Goal: Transaction & Acquisition: Download file/media

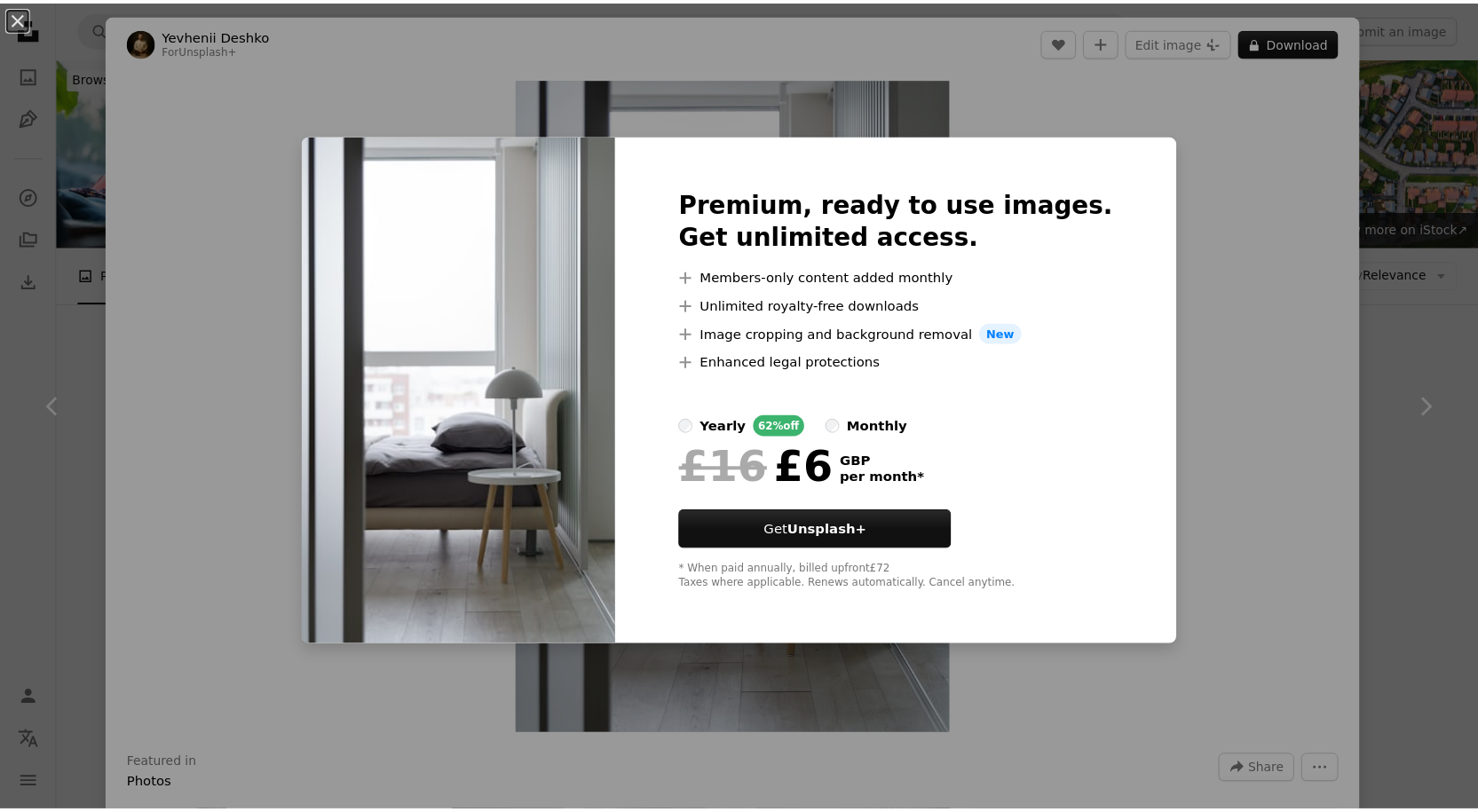
scroll to position [444, 0]
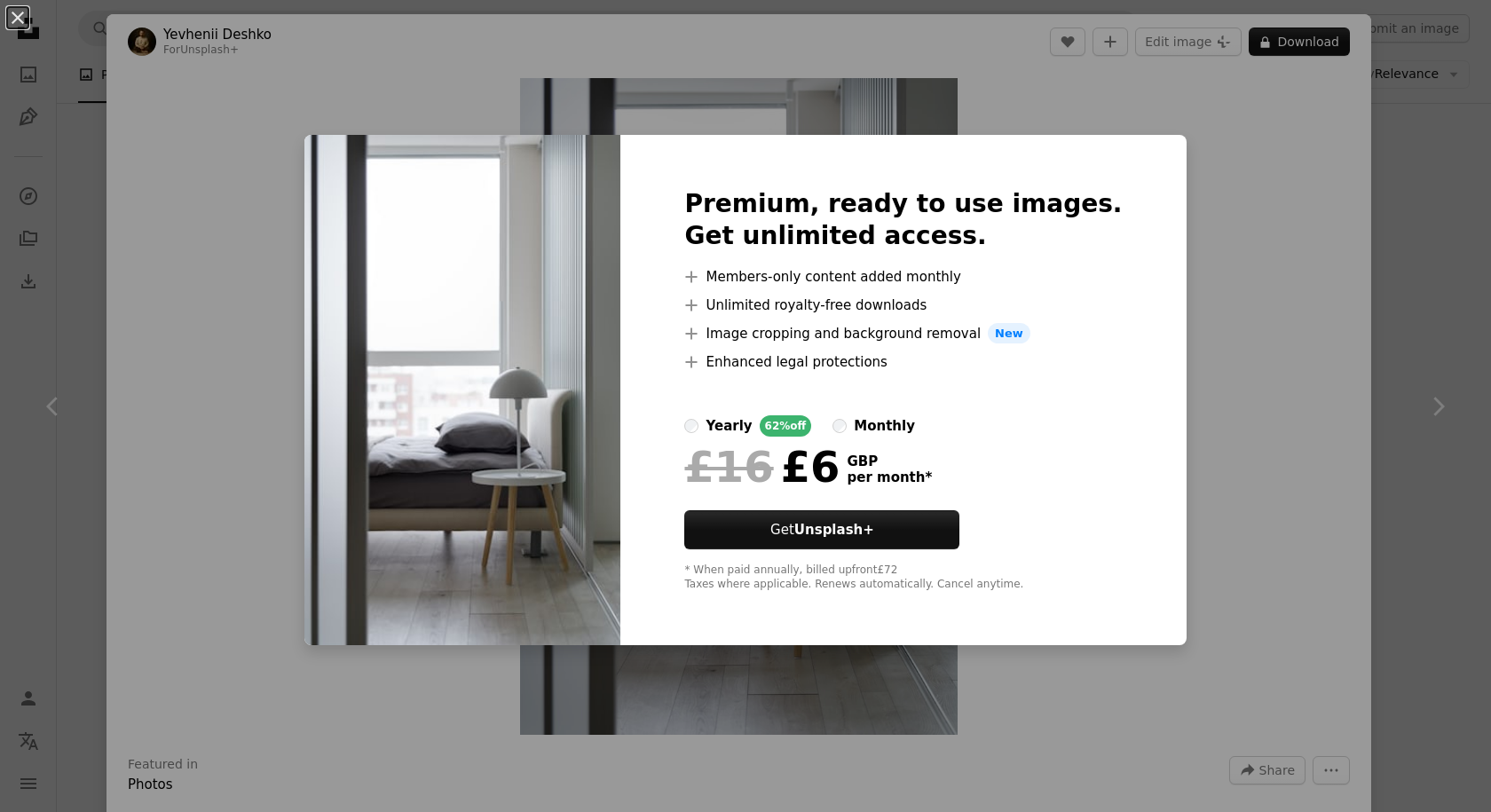
click at [1211, 515] on div "An X shape Premium, ready to use images. Get unlimited access. A plus sign Memb…" at bounding box center [746, 406] width 1491 height 812
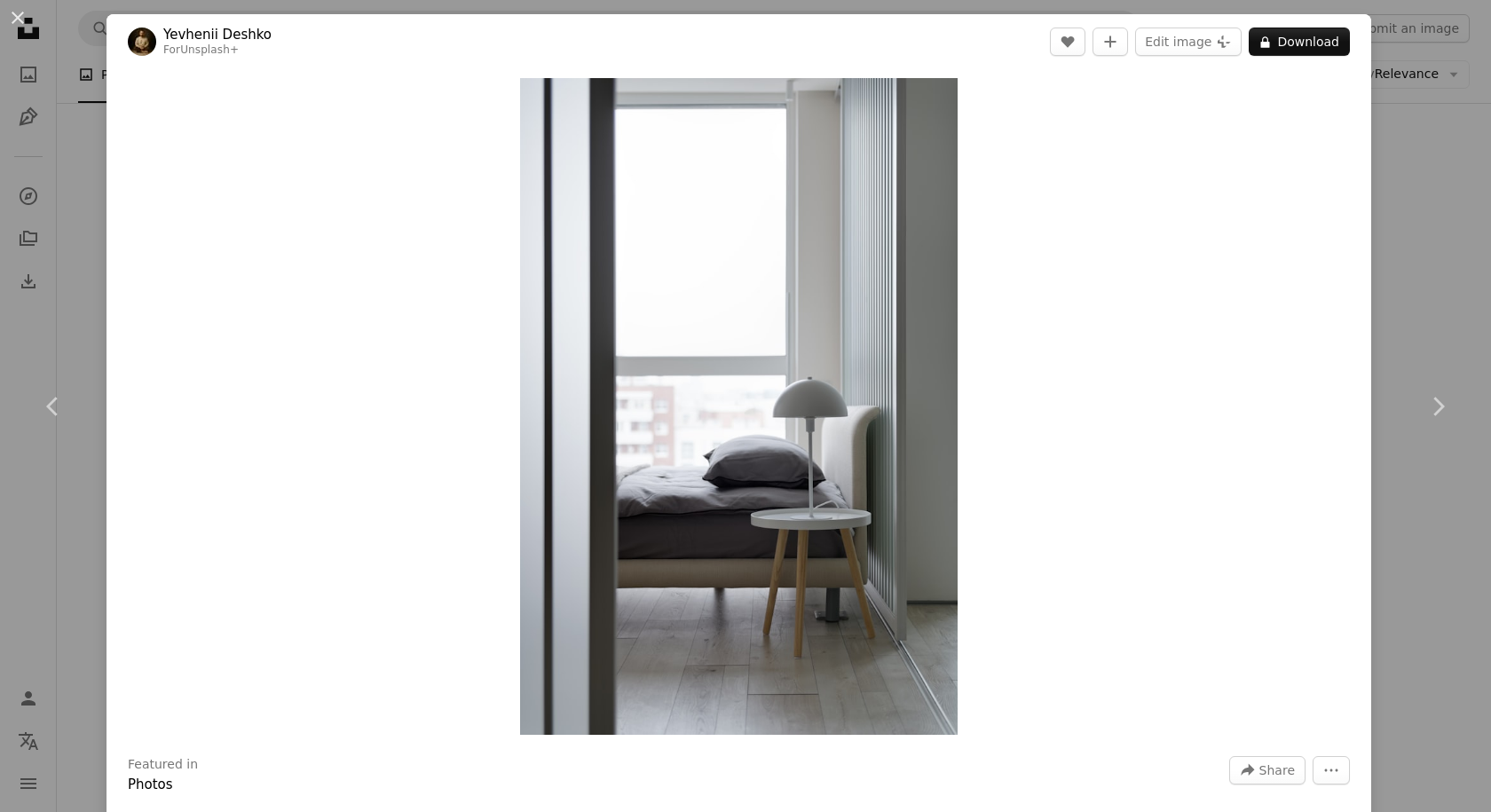
click at [77, 278] on div "An X shape Chevron left Chevron right Yevhenii Deshko For Unsplash+ A heart A p…" at bounding box center [746, 406] width 1491 height 812
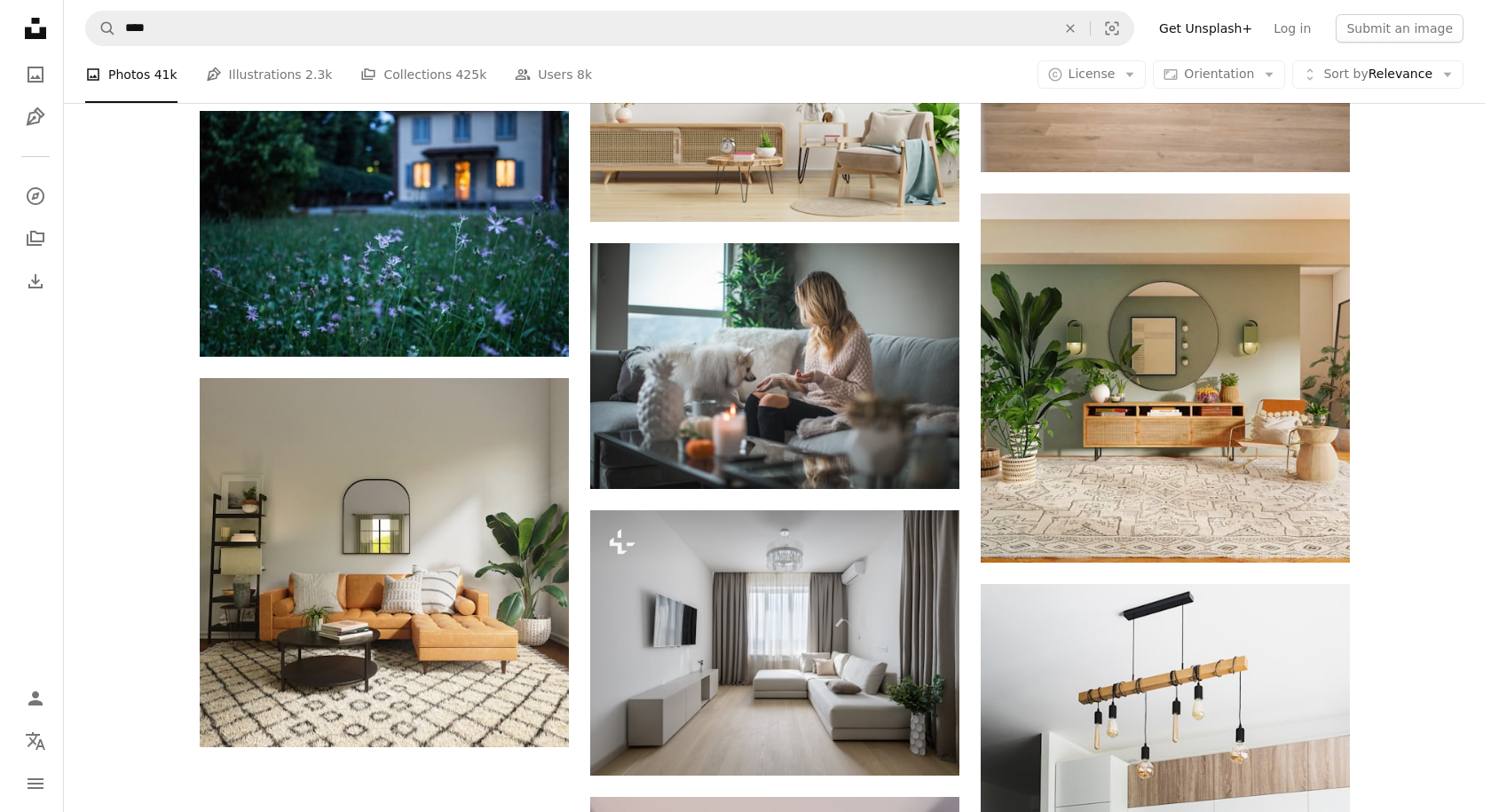
scroll to position [5147, 0]
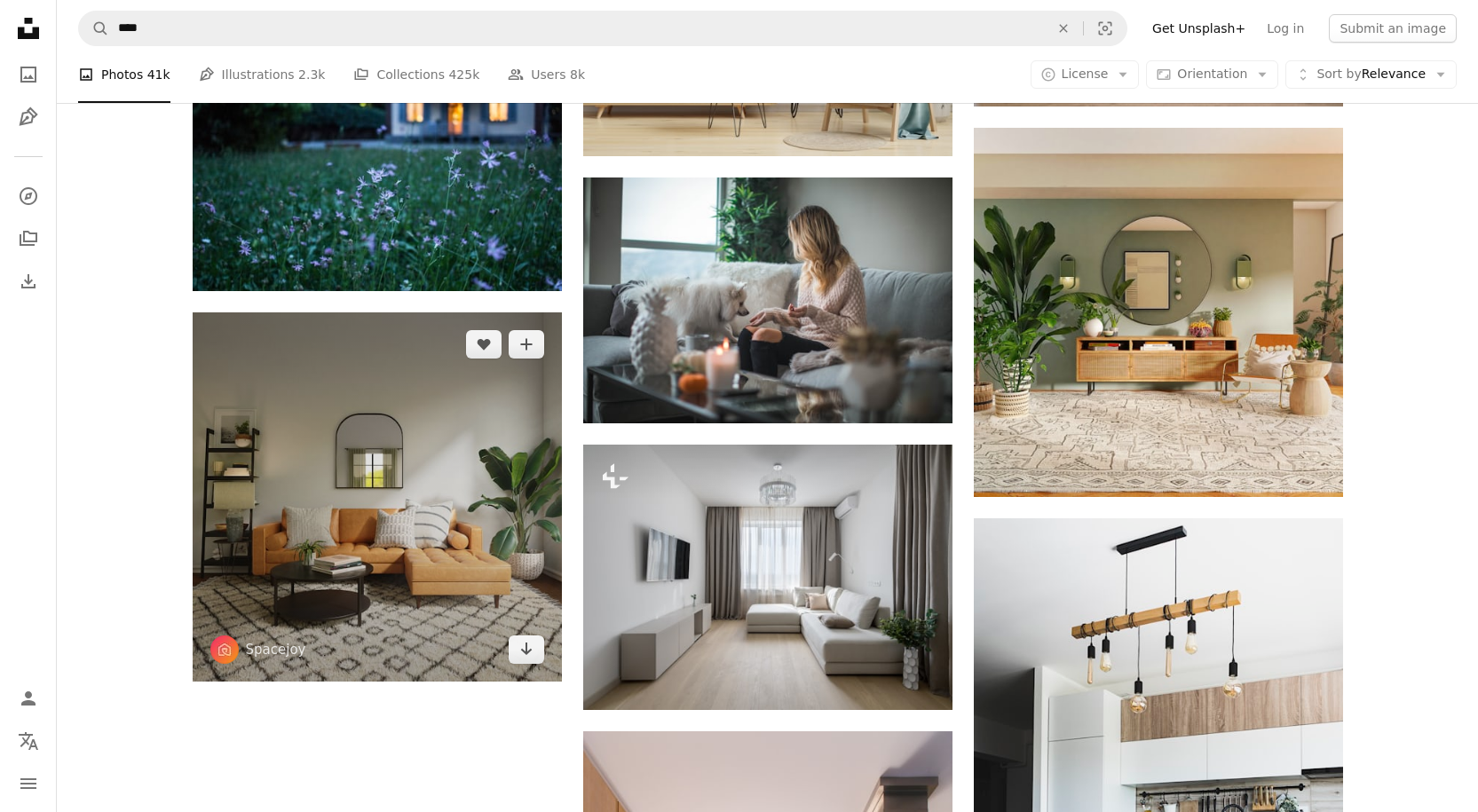
click at [304, 507] on img at bounding box center [377, 497] width 370 height 369
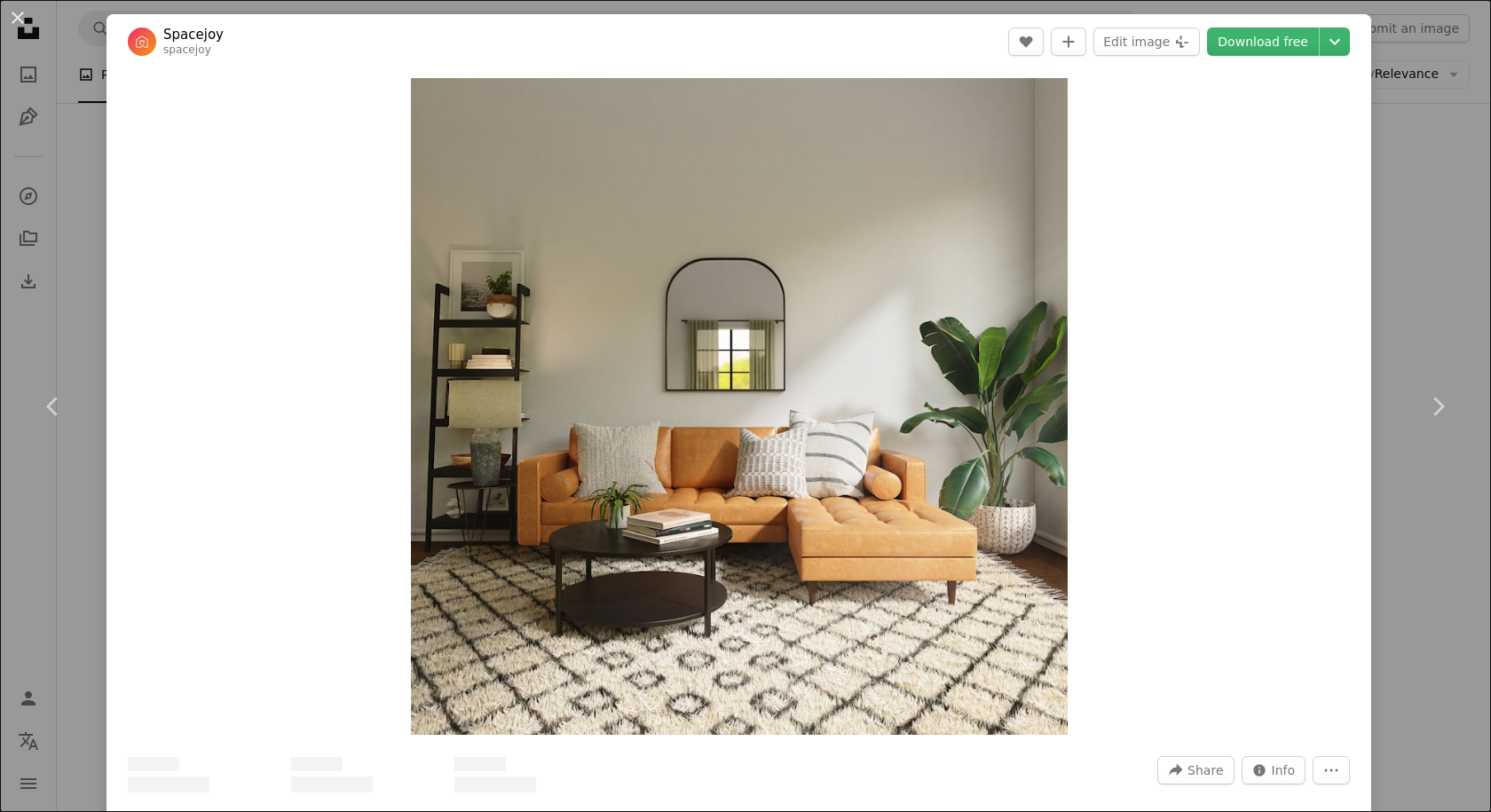
click at [1254, 42] on link "Download free" at bounding box center [1262, 41] width 112 height 28
